Goal: Navigation & Orientation: Find specific page/section

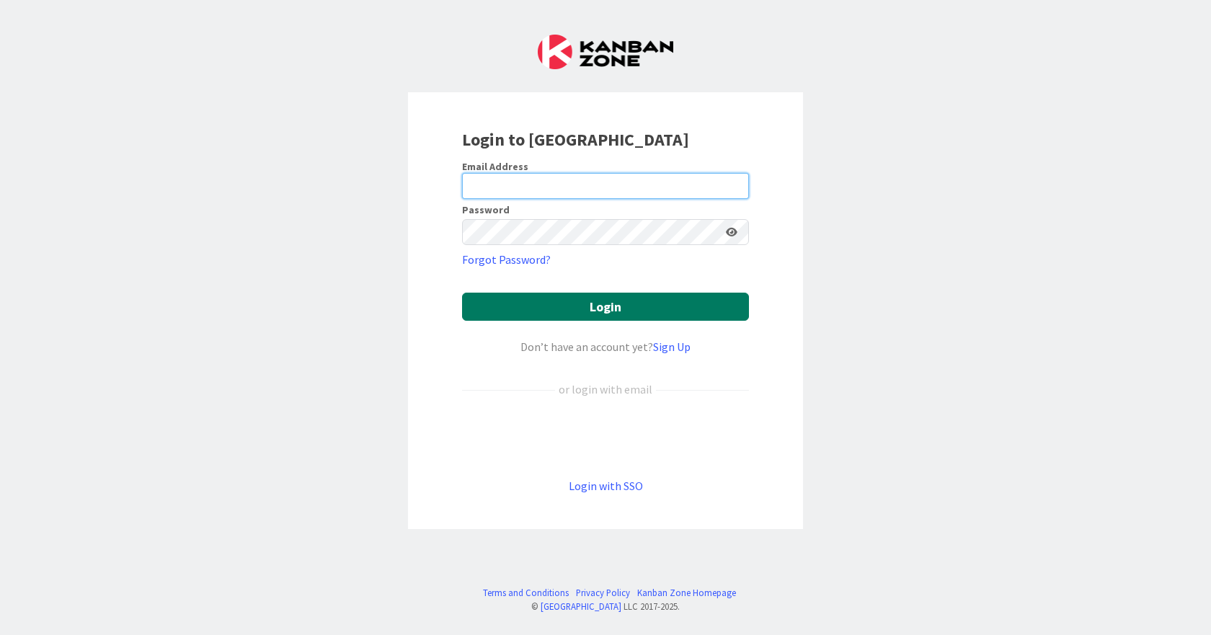
type input "[EMAIL_ADDRESS][DOMAIN_NAME]"
click at [618, 293] on button "Login" at bounding box center [605, 307] width 287 height 28
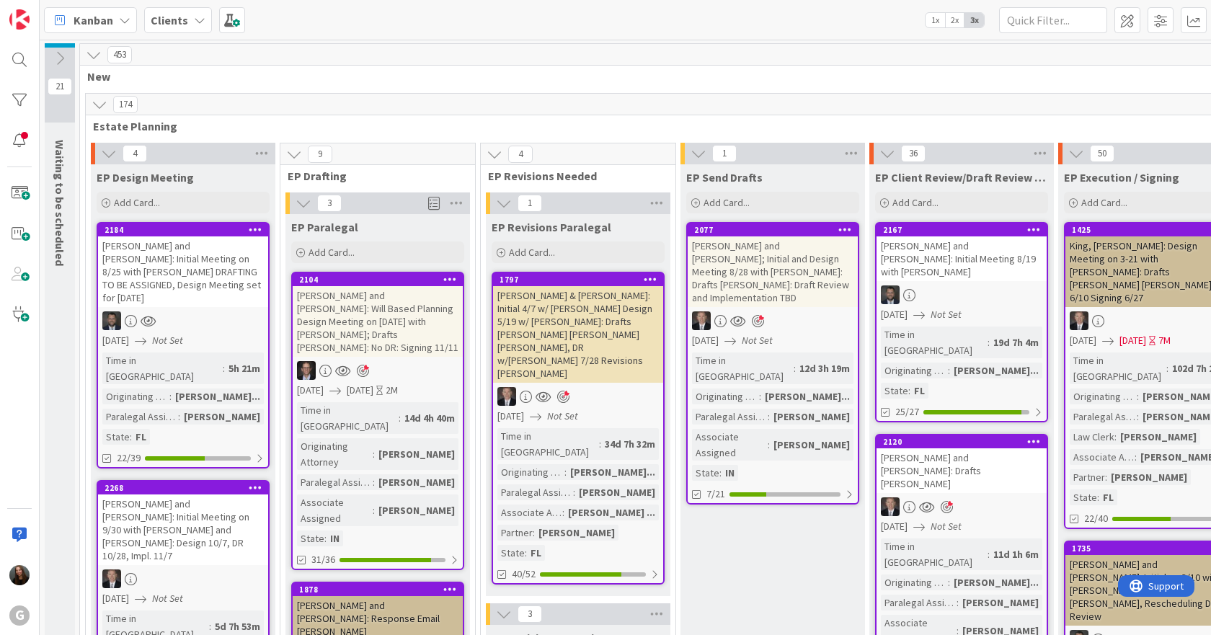
click at [950, 13] on span "2x" at bounding box center [954, 20] width 19 height 14
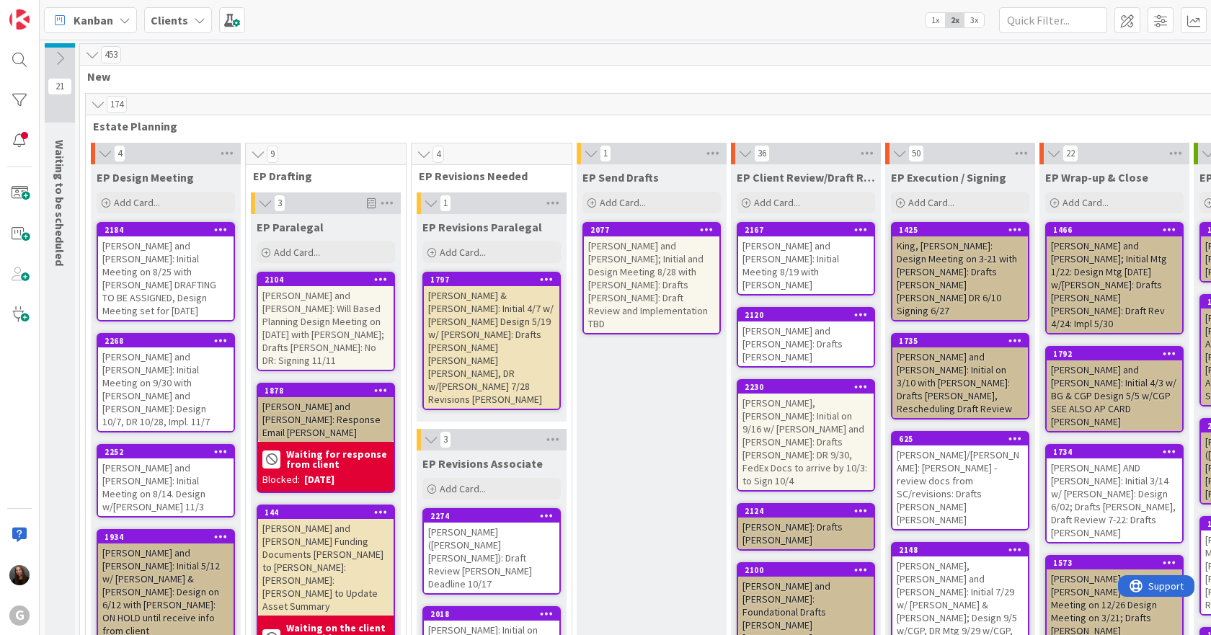
click at [631, 257] on div "[PERSON_NAME] and [PERSON_NAME]; Initial and Design Meeting 8/28 with [PERSON_N…" at bounding box center [651, 284] width 135 height 97
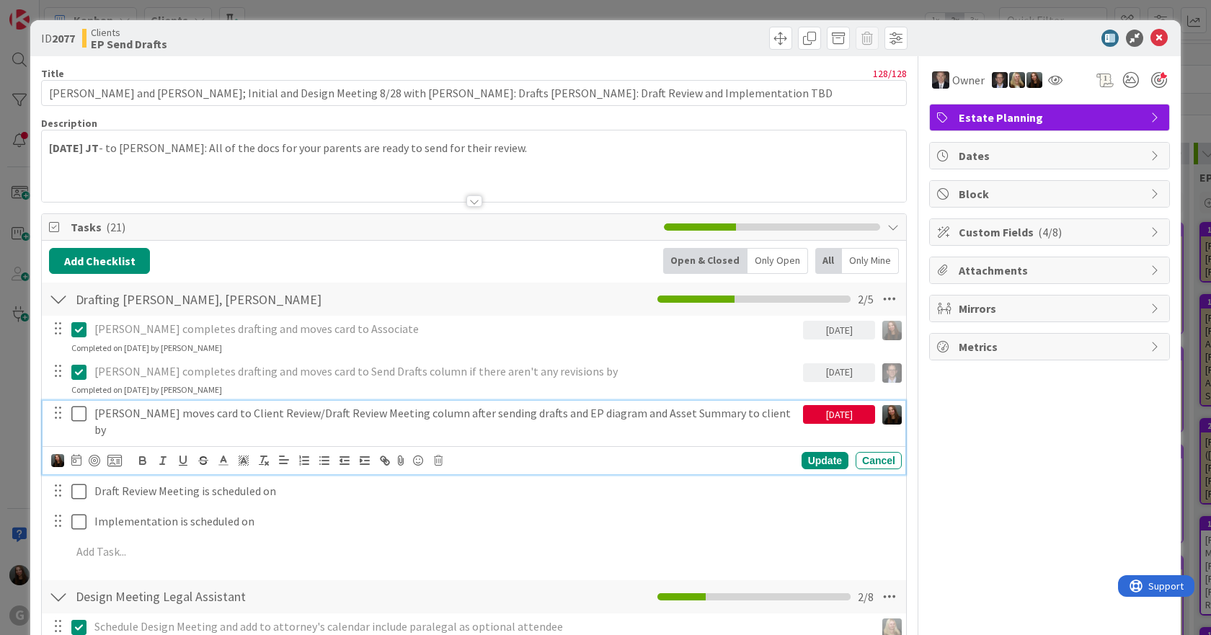
click at [79, 414] on icon at bounding box center [78, 413] width 15 height 17
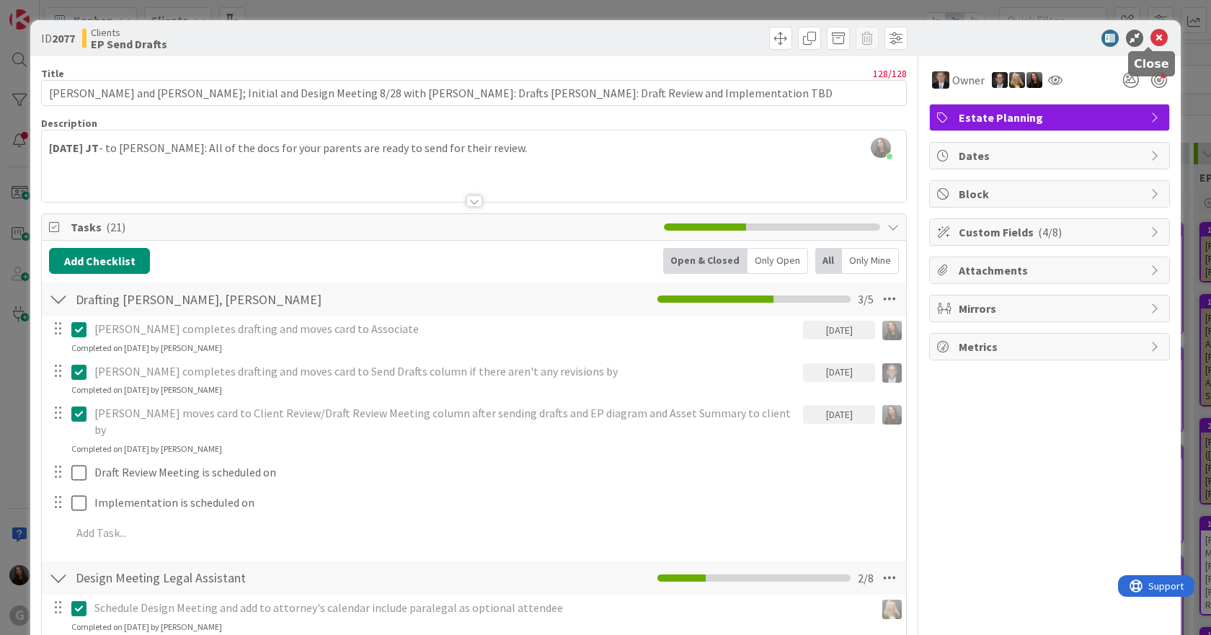
click at [1150, 40] on icon at bounding box center [1158, 38] width 17 height 17
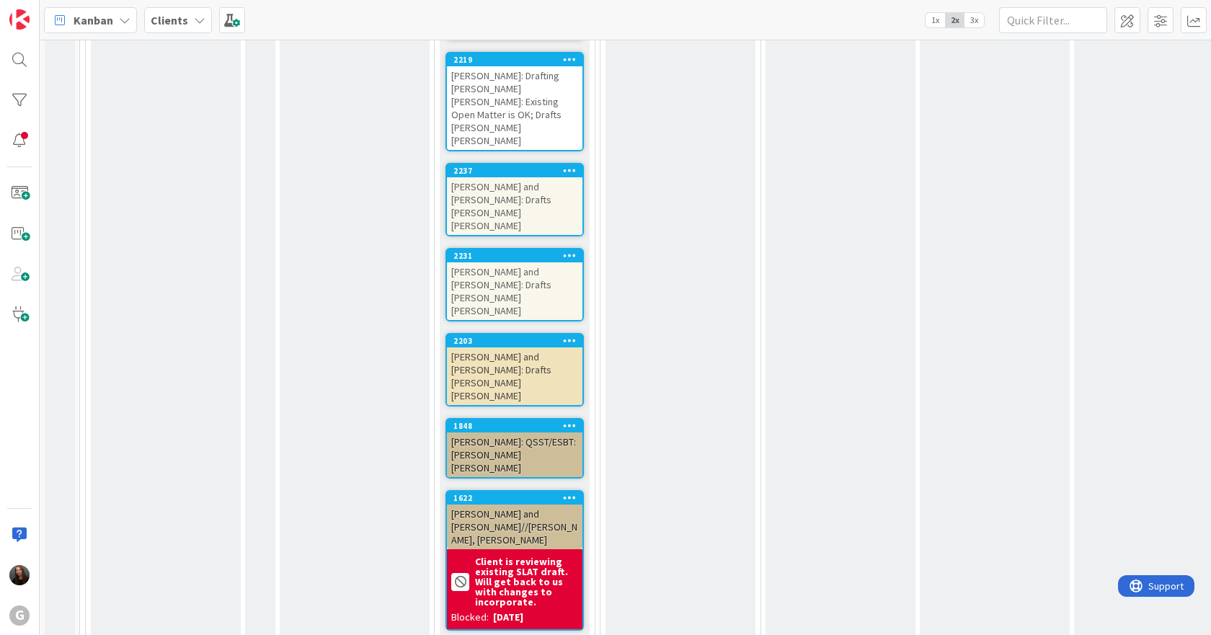
scroll to position [8216, 0]
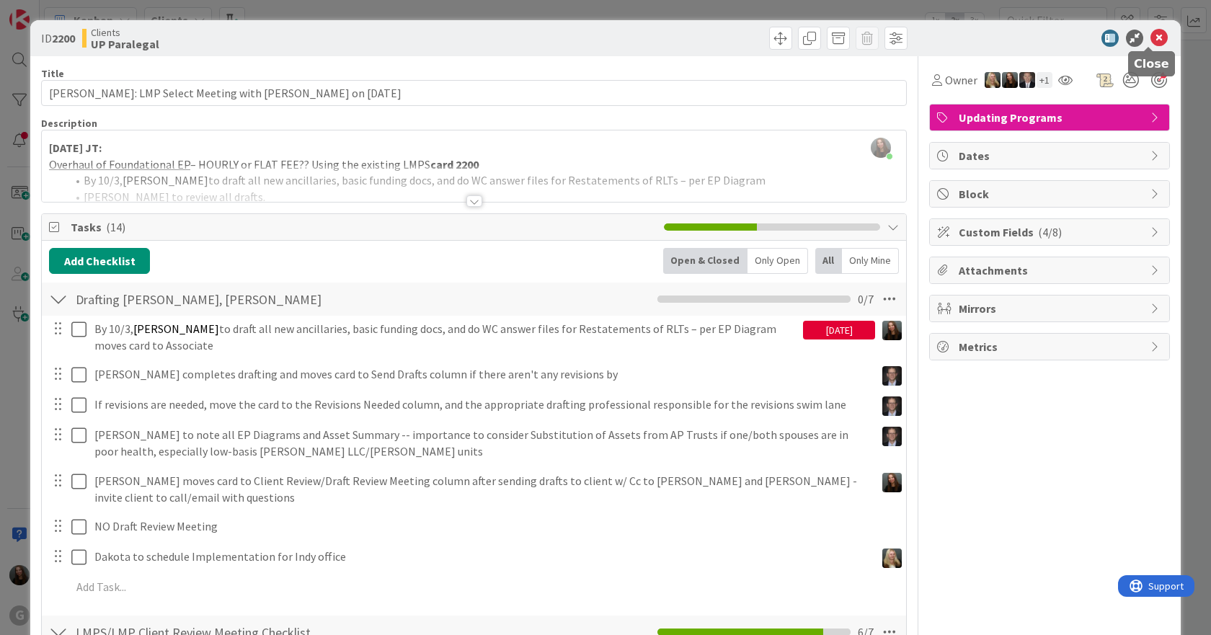
click at [1153, 40] on icon at bounding box center [1158, 38] width 17 height 17
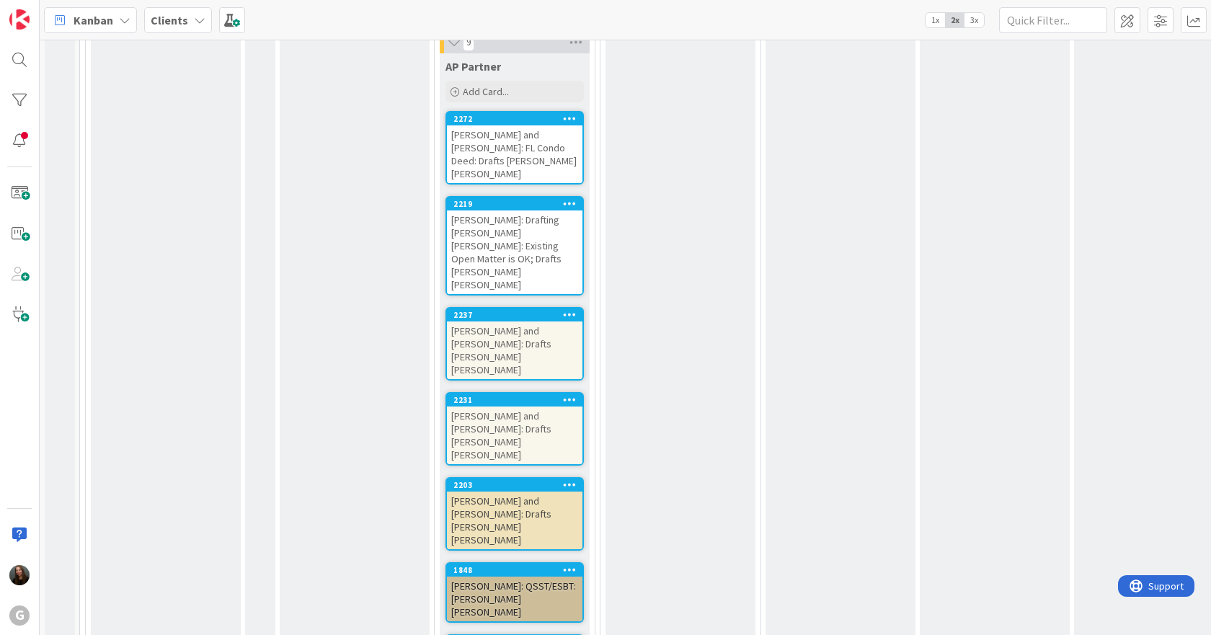
scroll to position [8144, 0]
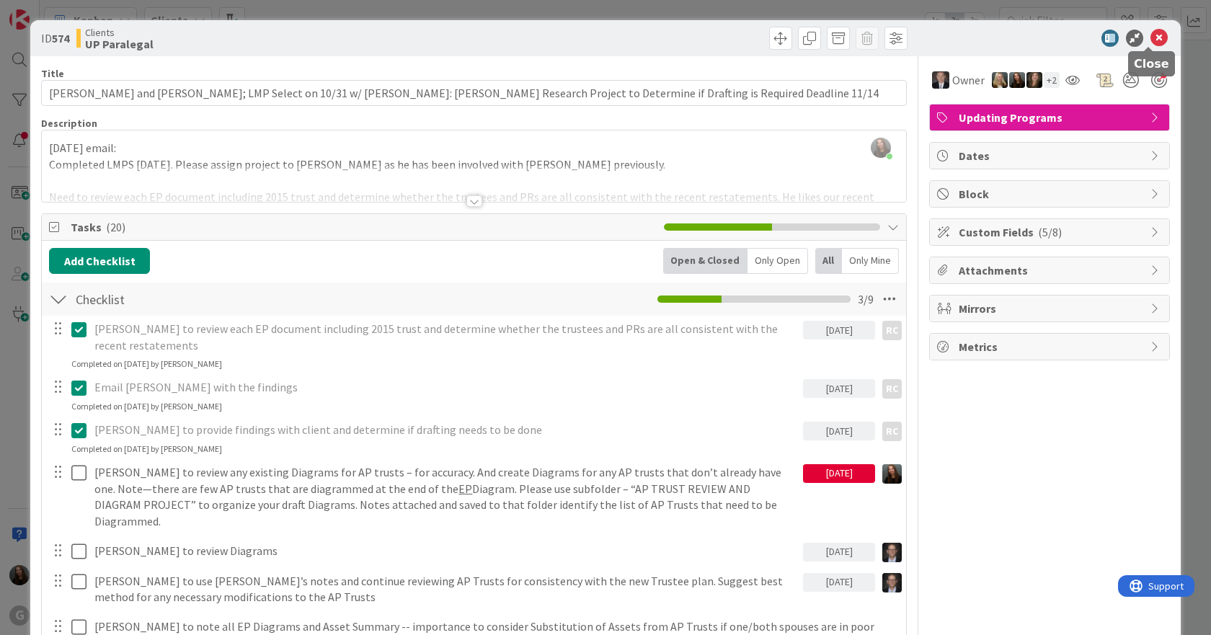
click at [1150, 37] on icon at bounding box center [1158, 38] width 17 height 17
